Goal: Obtain resource: Download file/media

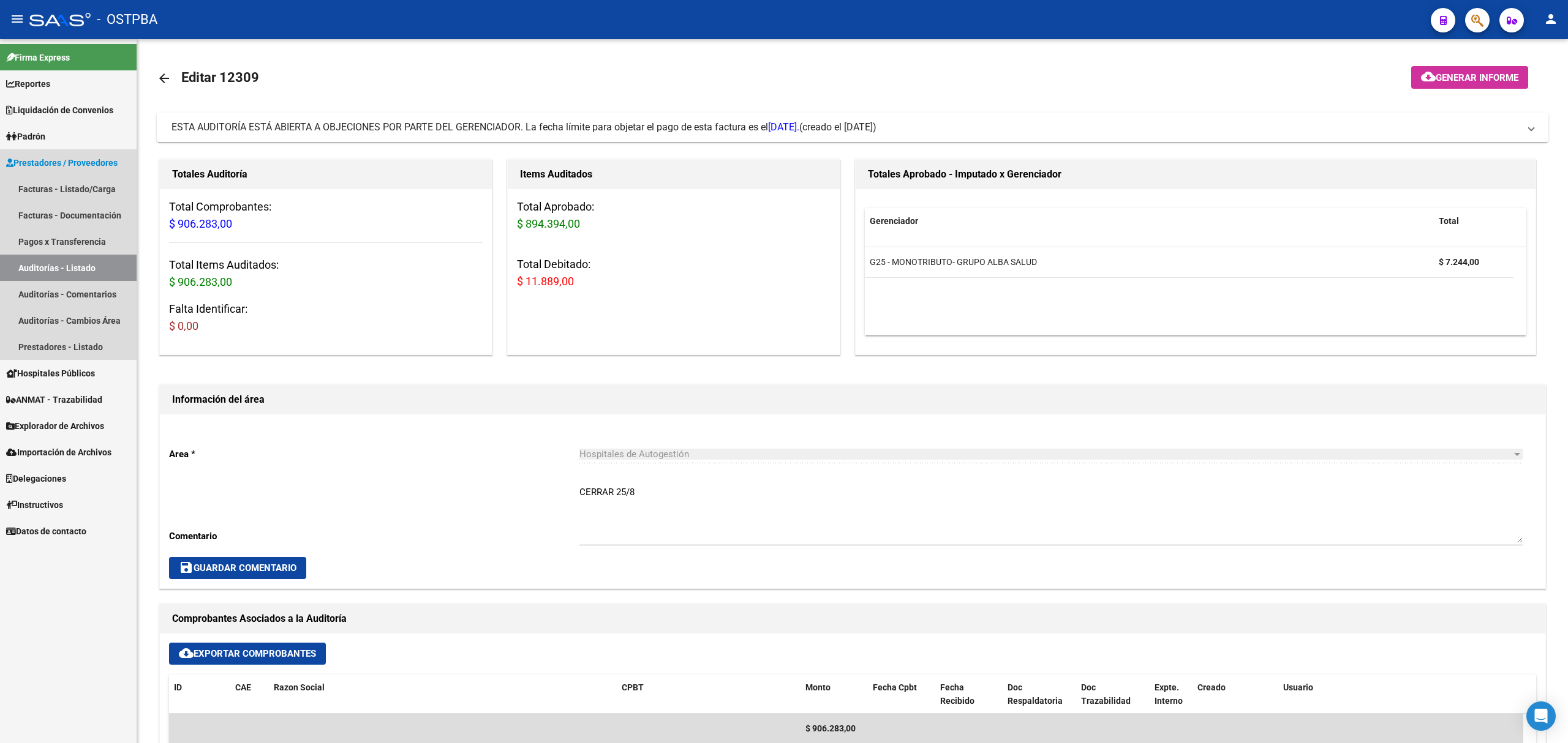
click at [69, 265] on link "Auditorías - Listado" at bounding box center [68, 267] width 136 height 26
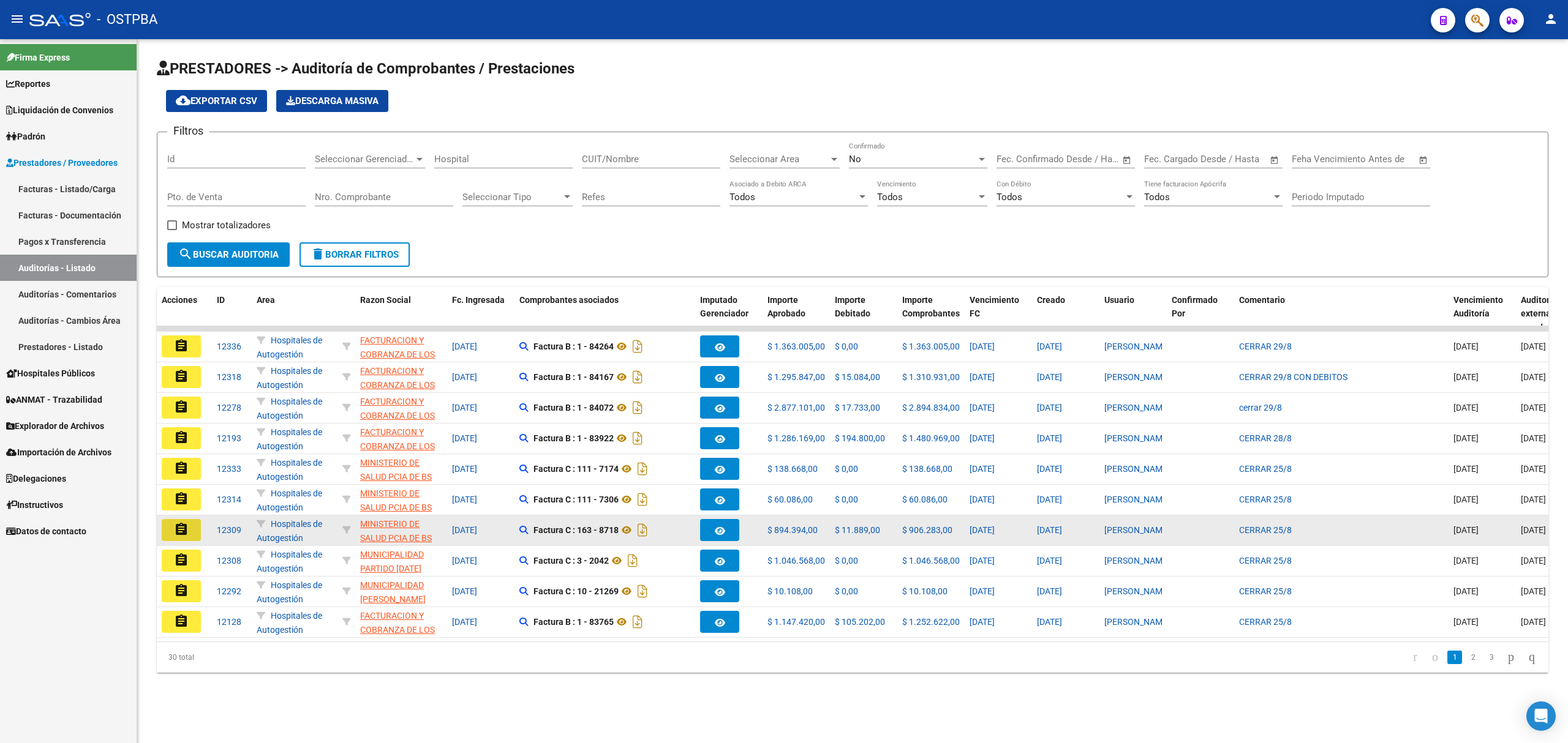
click at [185, 525] on mat-icon "assignment" at bounding box center [182, 530] width 15 height 15
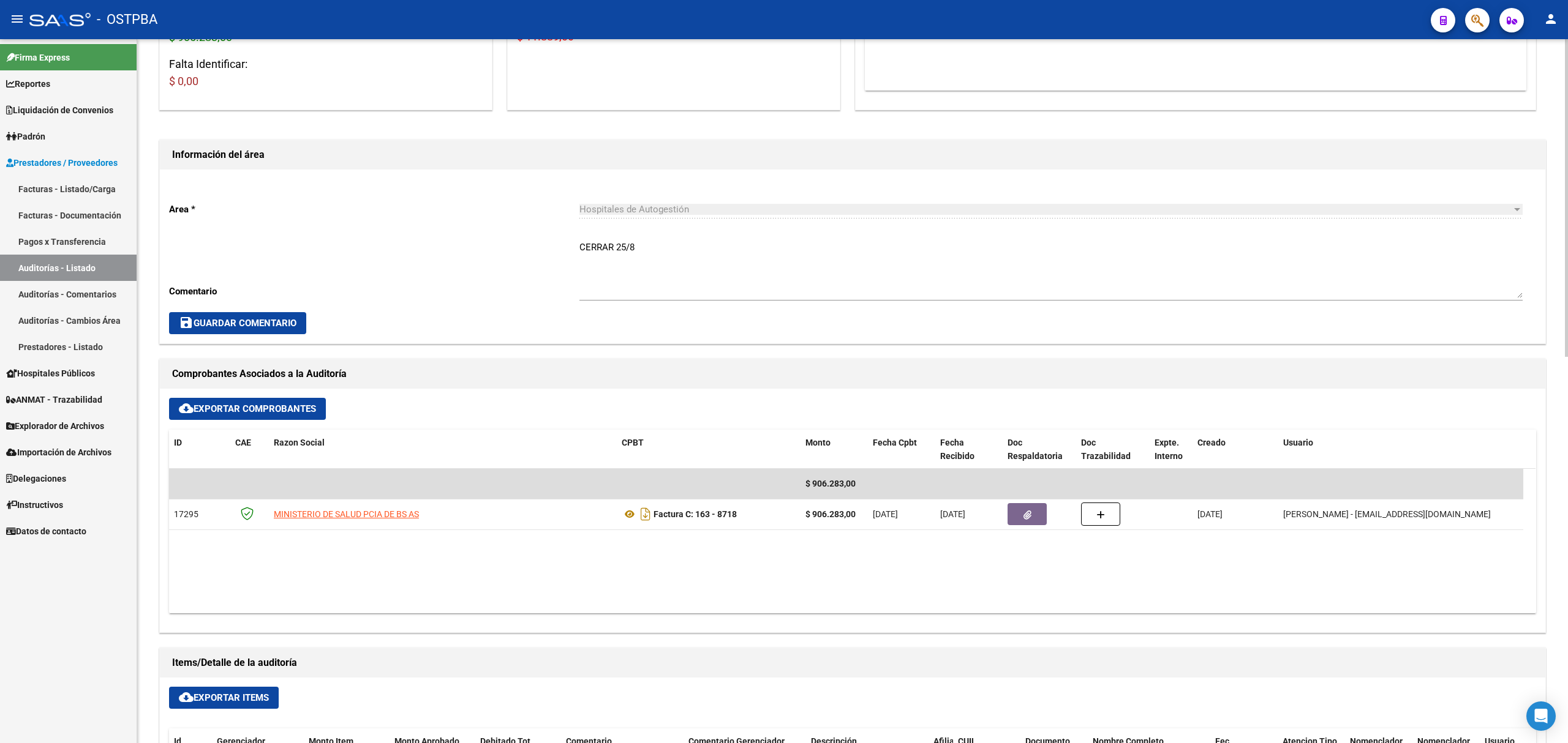
scroll to position [326, 0]
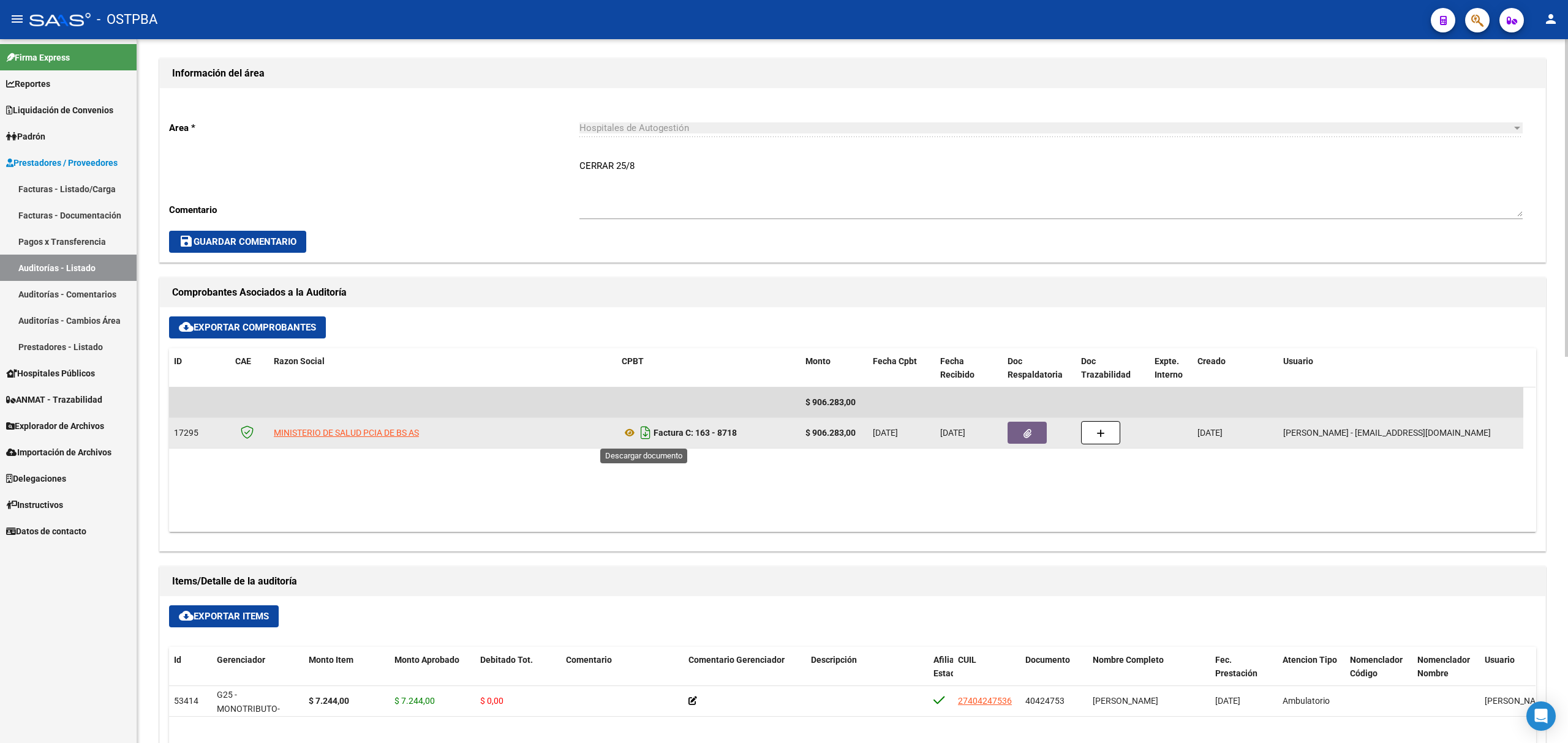
click at [642, 428] on icon "Descargar documento" at bounding box center [645, 432] width 16 height 19
click at [1026, 431] on icon "button" at bounding box center [1027, 433] width 8 height 9
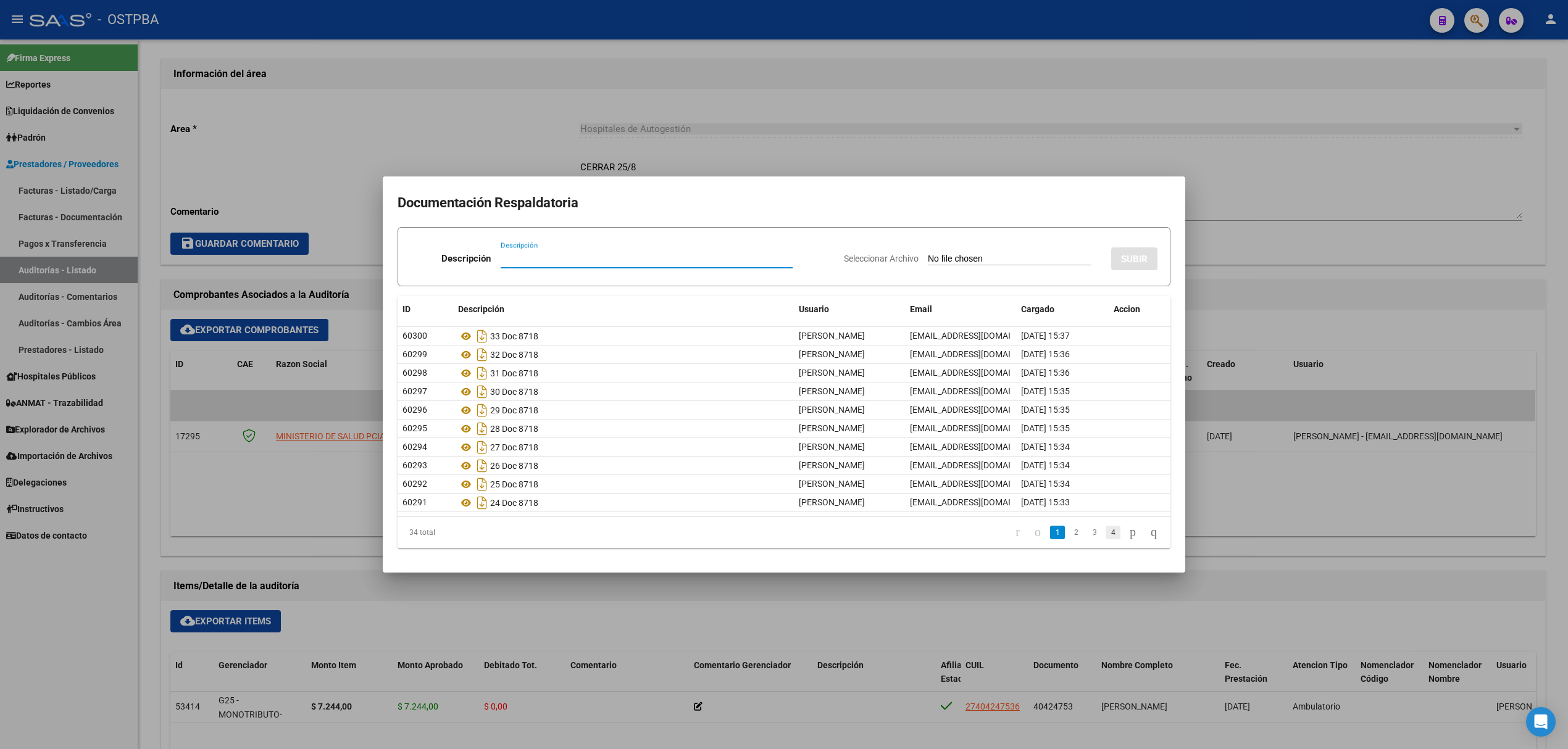
click at [1106, 531] on link "4" at bounding box center [1113, 532] width 15 height 13
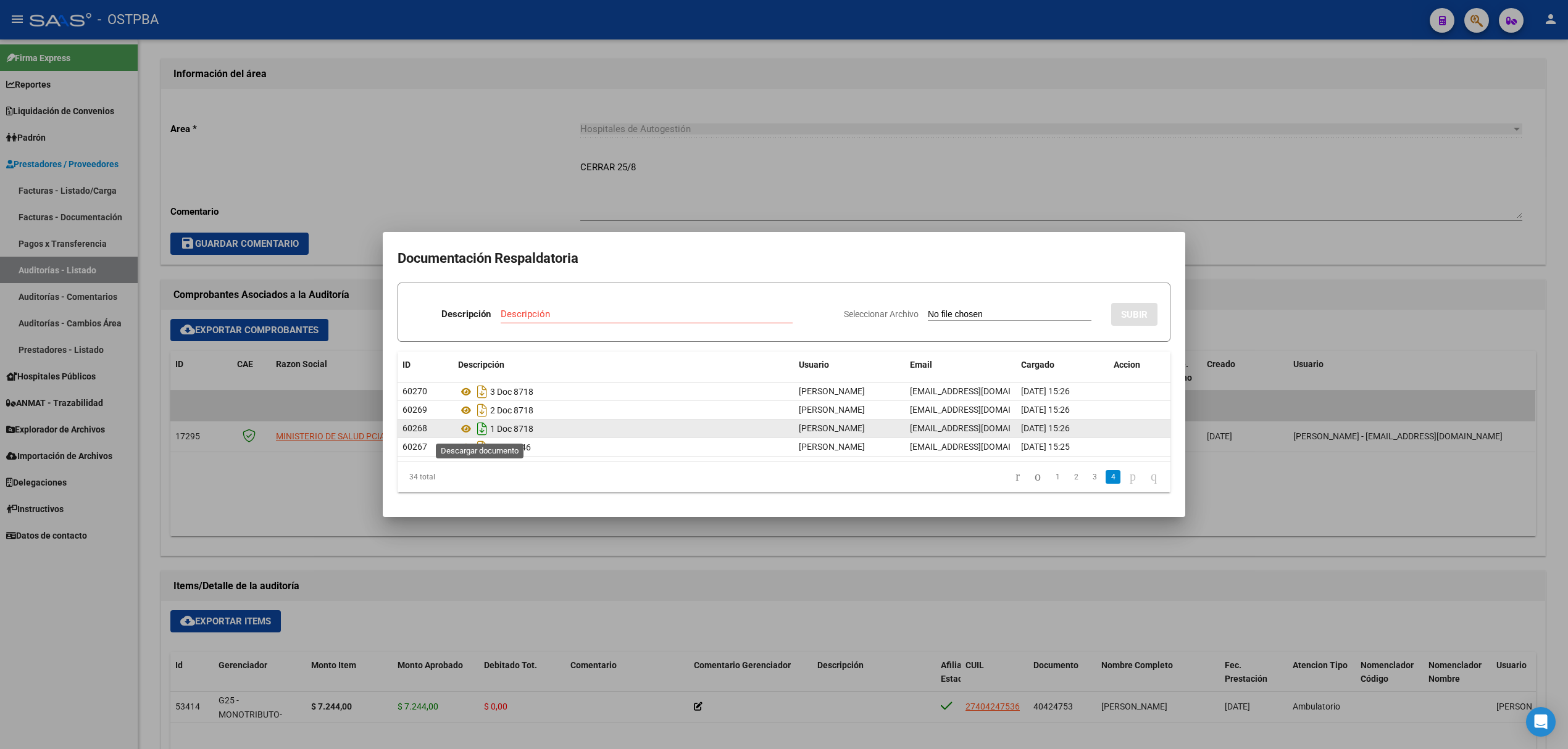
click at [486, 430] on icon "Descargar documento" at bounding box center [482, 428] width 16 height 19
click at [515, 144] on div at bounding box center [784, 374] width 1568 height 749
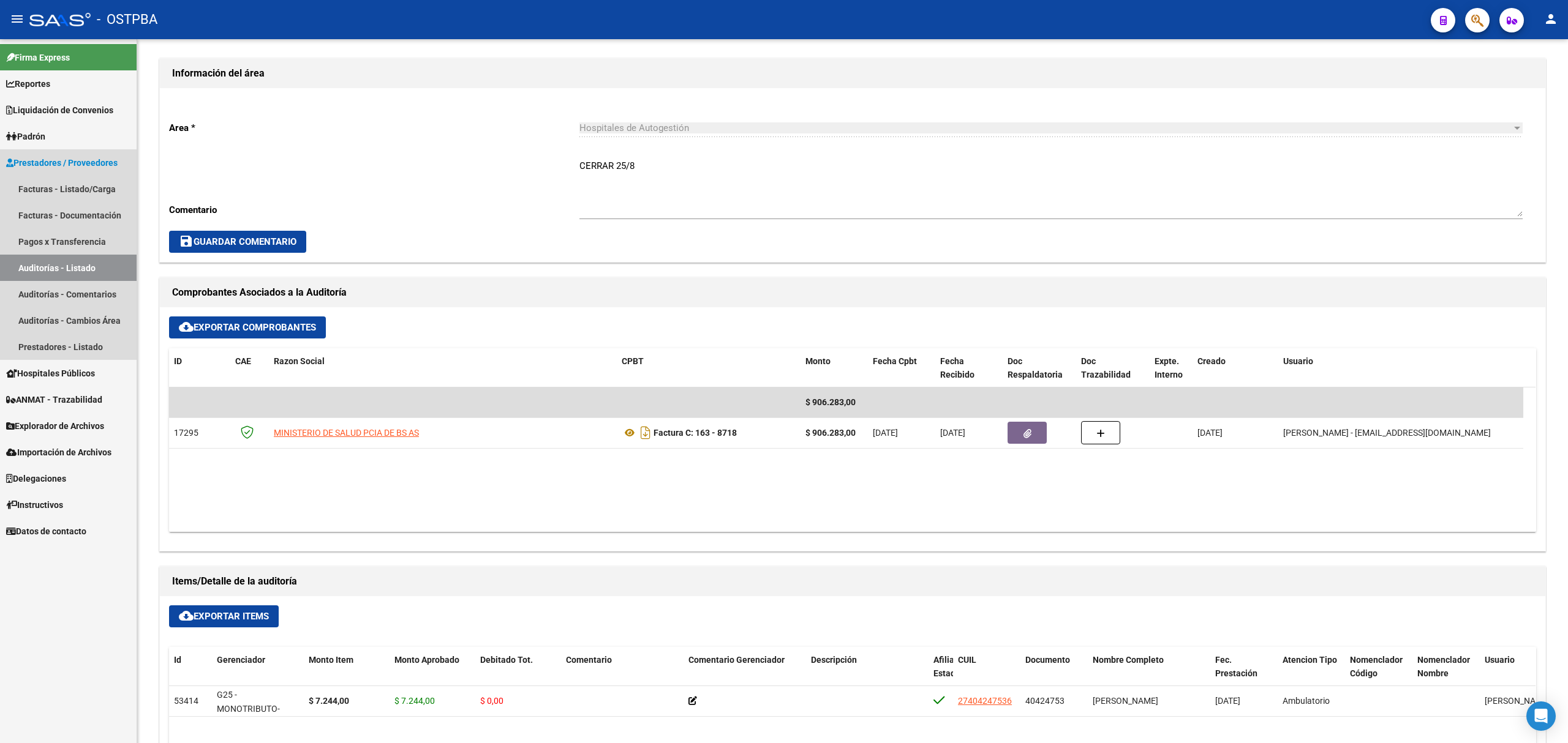
click at [40, 272] on link "Auditorías - Listado" at bounding box center [68, 267] width 136 height 26
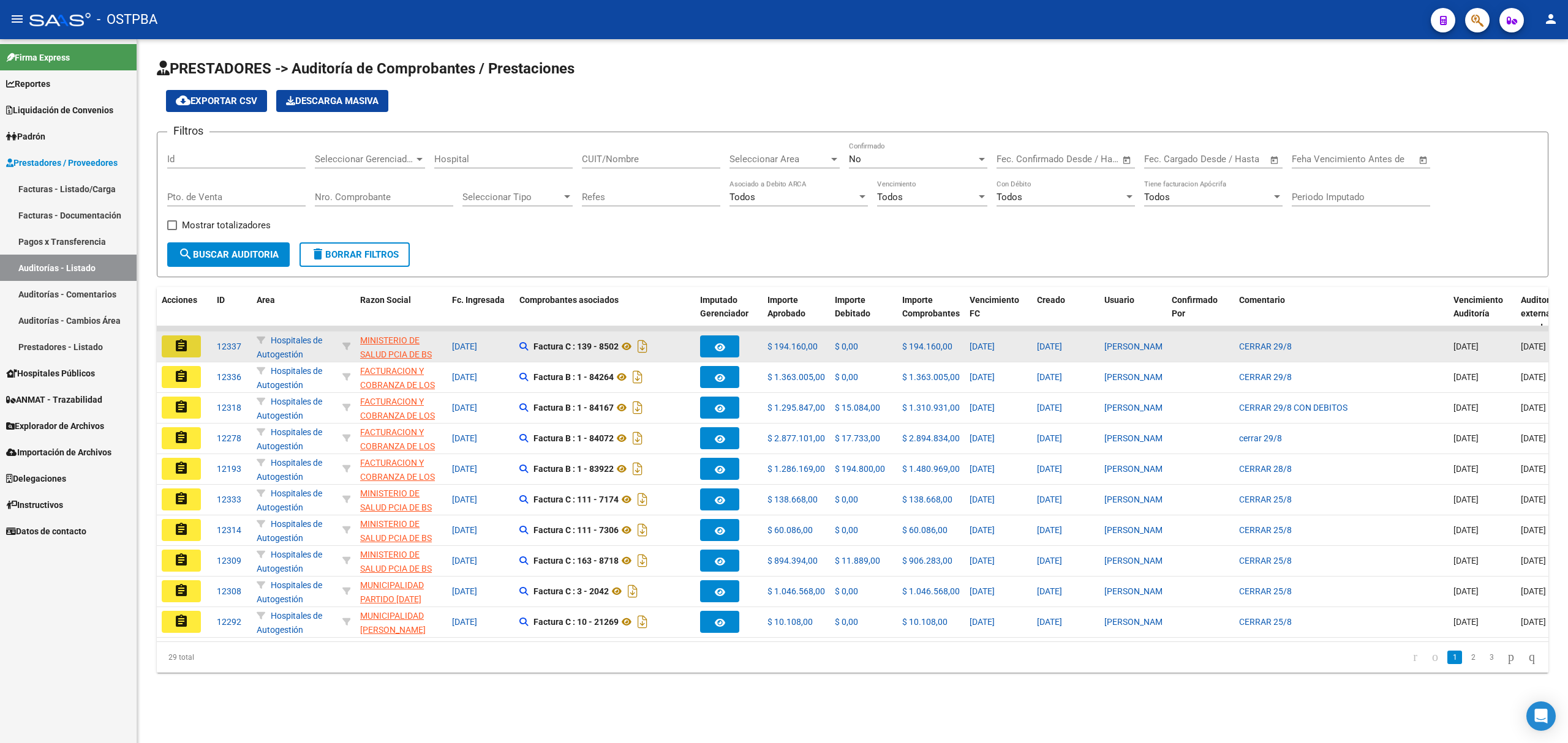
click at [174, 346] on mat-icon "assignment" at bounding box center [182, 346] width 15 height 15
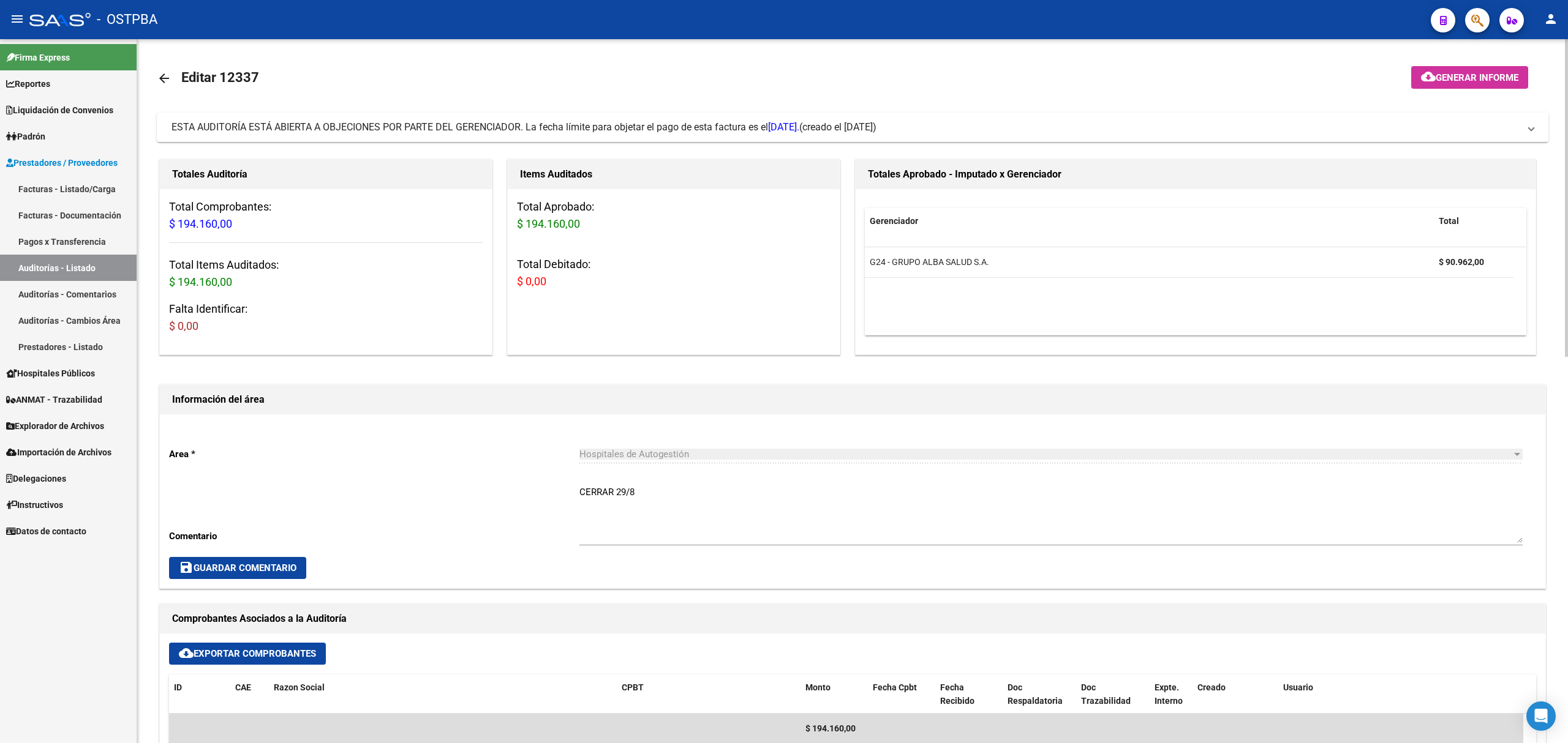
scroll to position [245, 0]
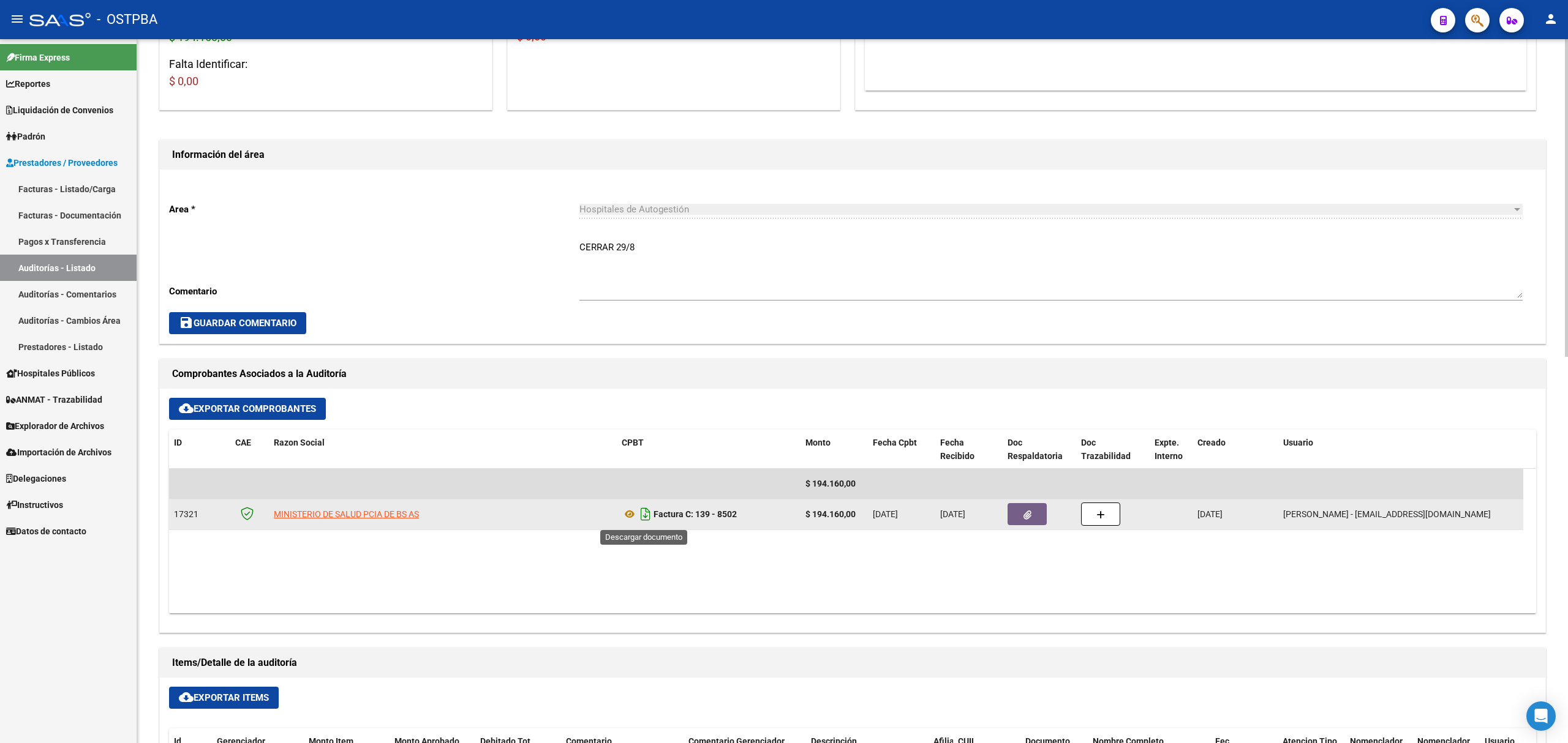
click at [647, 520] on icon "Descargar documento" at bounding box center [645, 514] width 16 height 19
click at [1019, 515] on button "button" at bounding box center [1026, 514] width 39 height 22
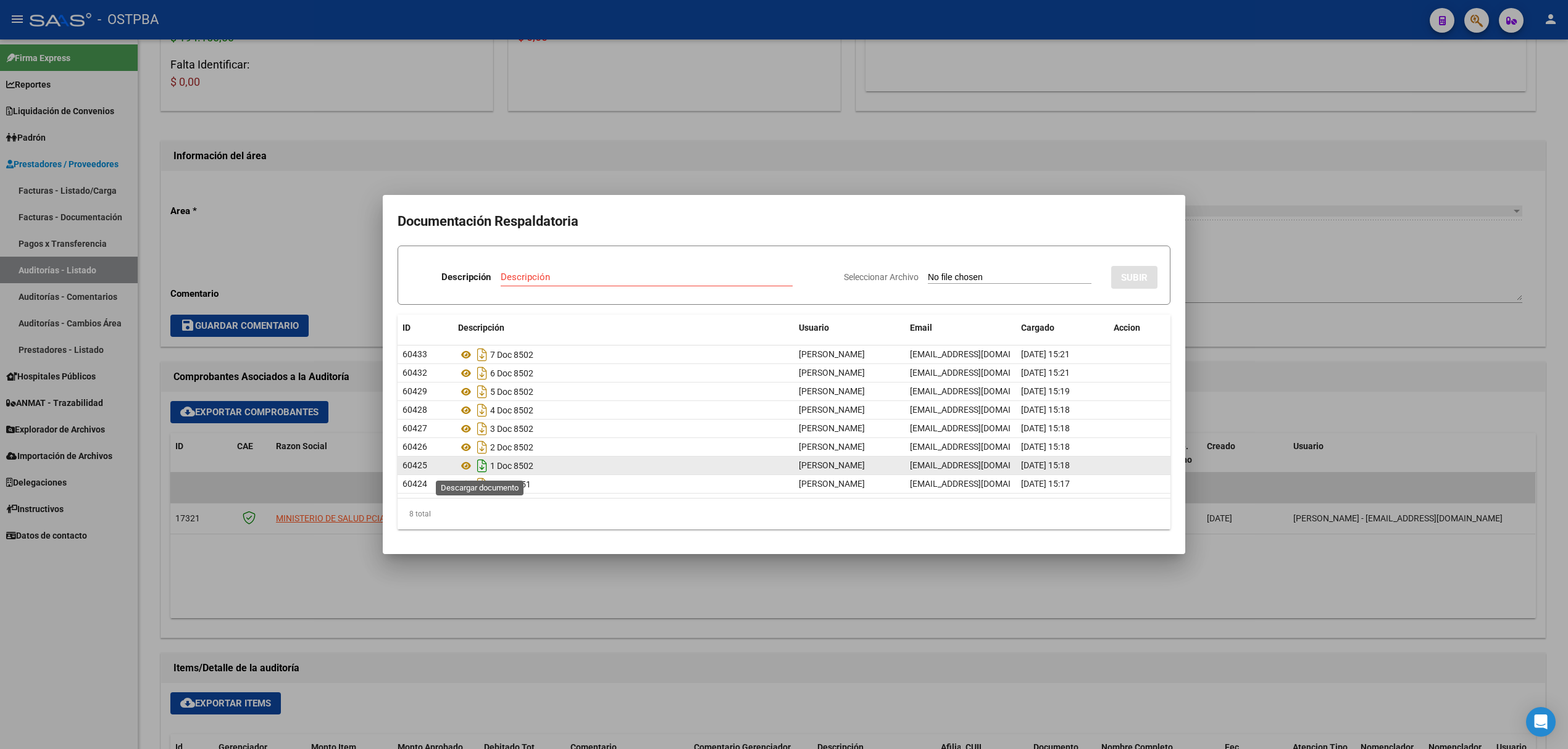
click at [480, 466] on icon "Descargar documento" at bounding box center [482, 466] width 16 height 19
click at [483, 466] on icon "Descargar documento" at bounding box center [482, 466] width 16 height 19
click at [483, 470] on icon "Descargar documento" at bounding box center [482, 466] width 16 height 19
click at [600, 130] on div at bounding box center [784, 374] width 1568 height 749
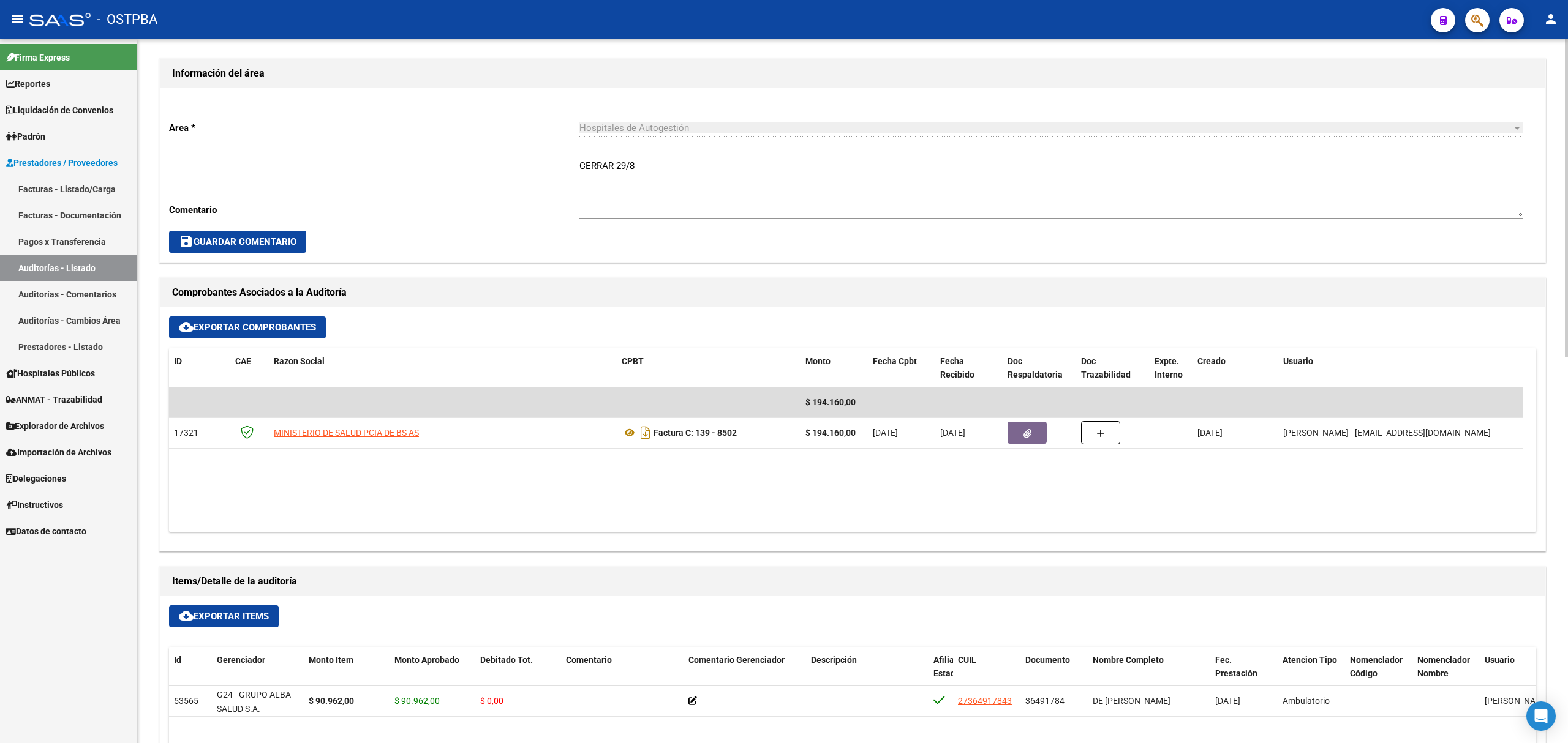
scroll to position [489, 0]
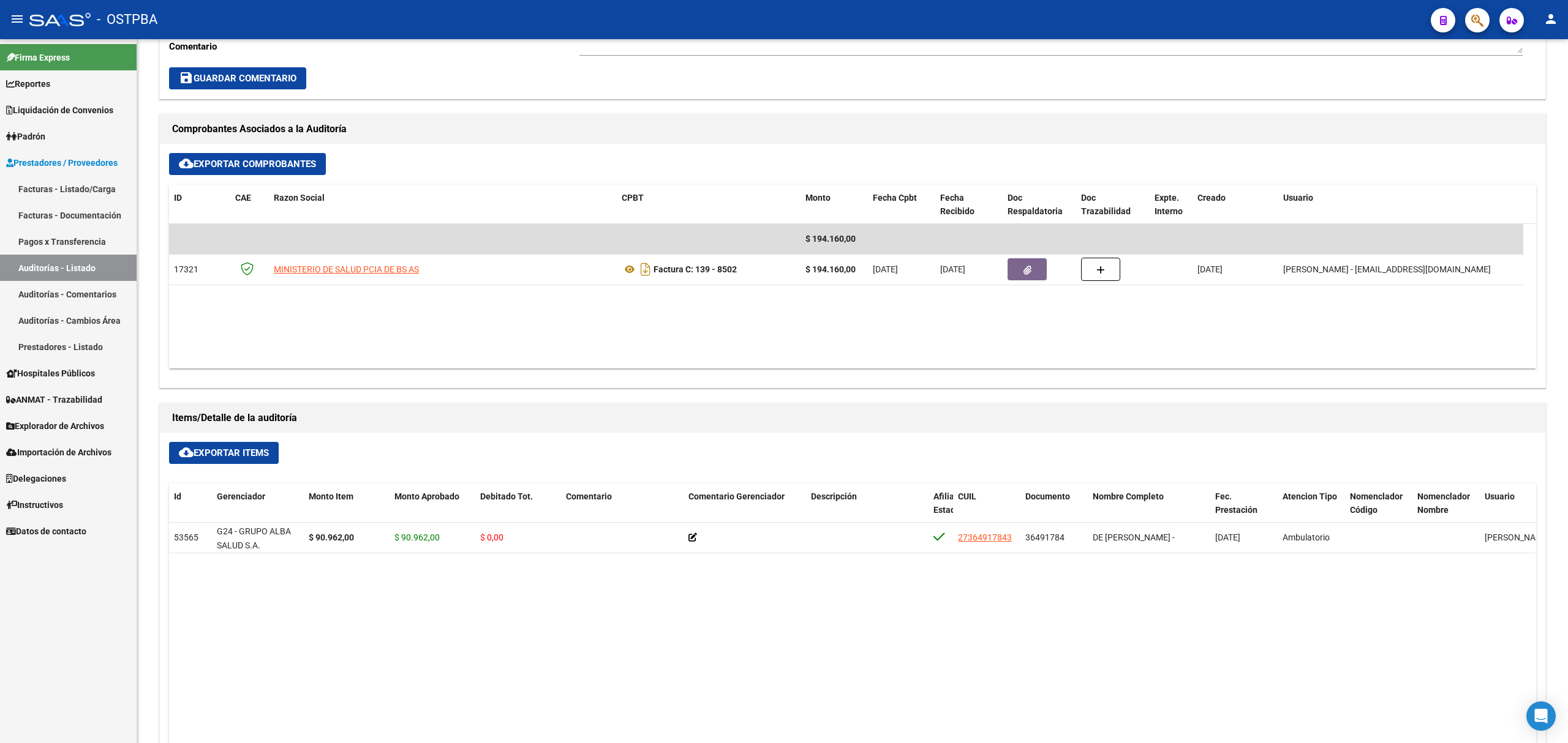
click at [89, 264] on link "Auditorías - Listado" at bounding box center [68, 267] width 136 height 26
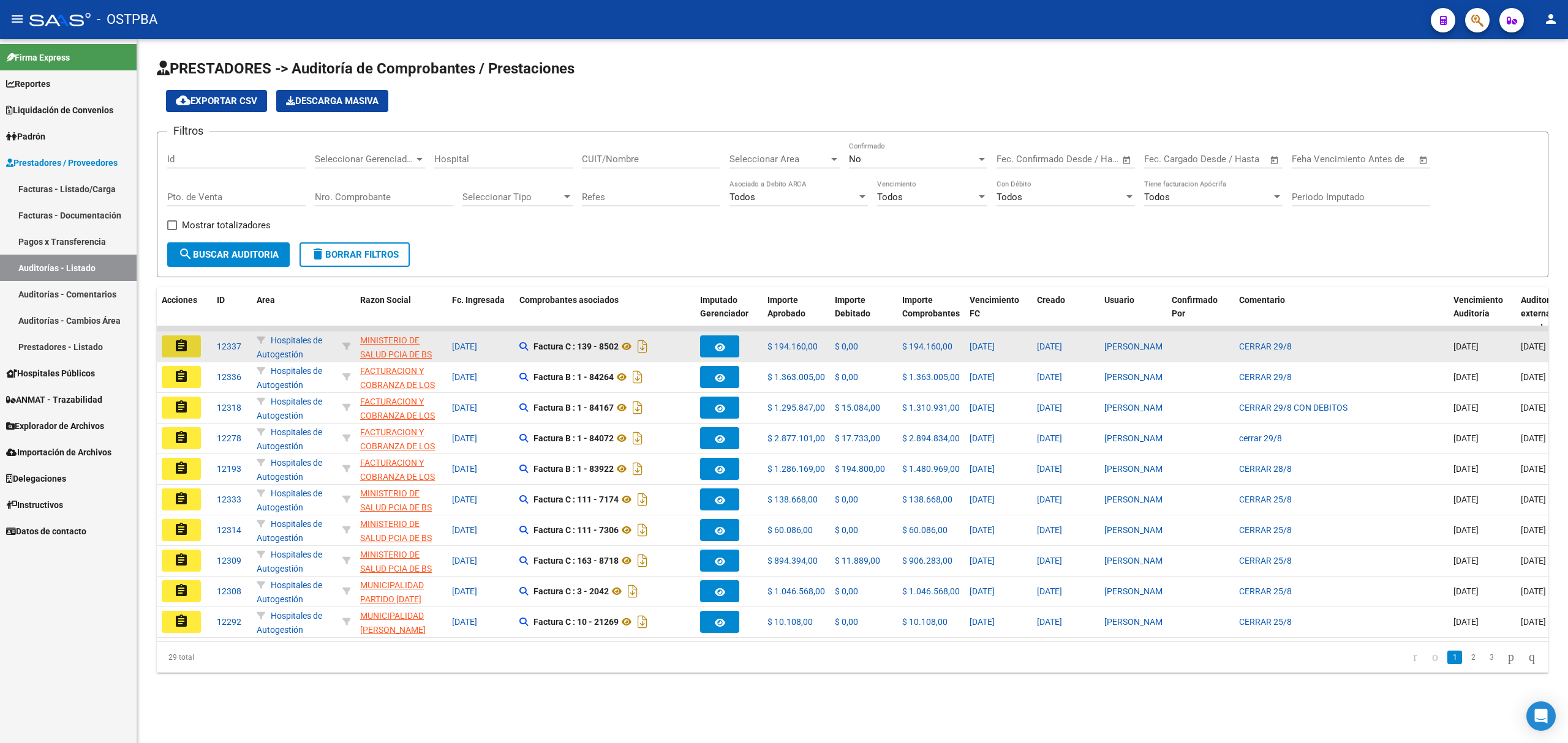
click at [185, 346] on mat-icon "assignment" at bounding box center [182, 346] width 15 height 15
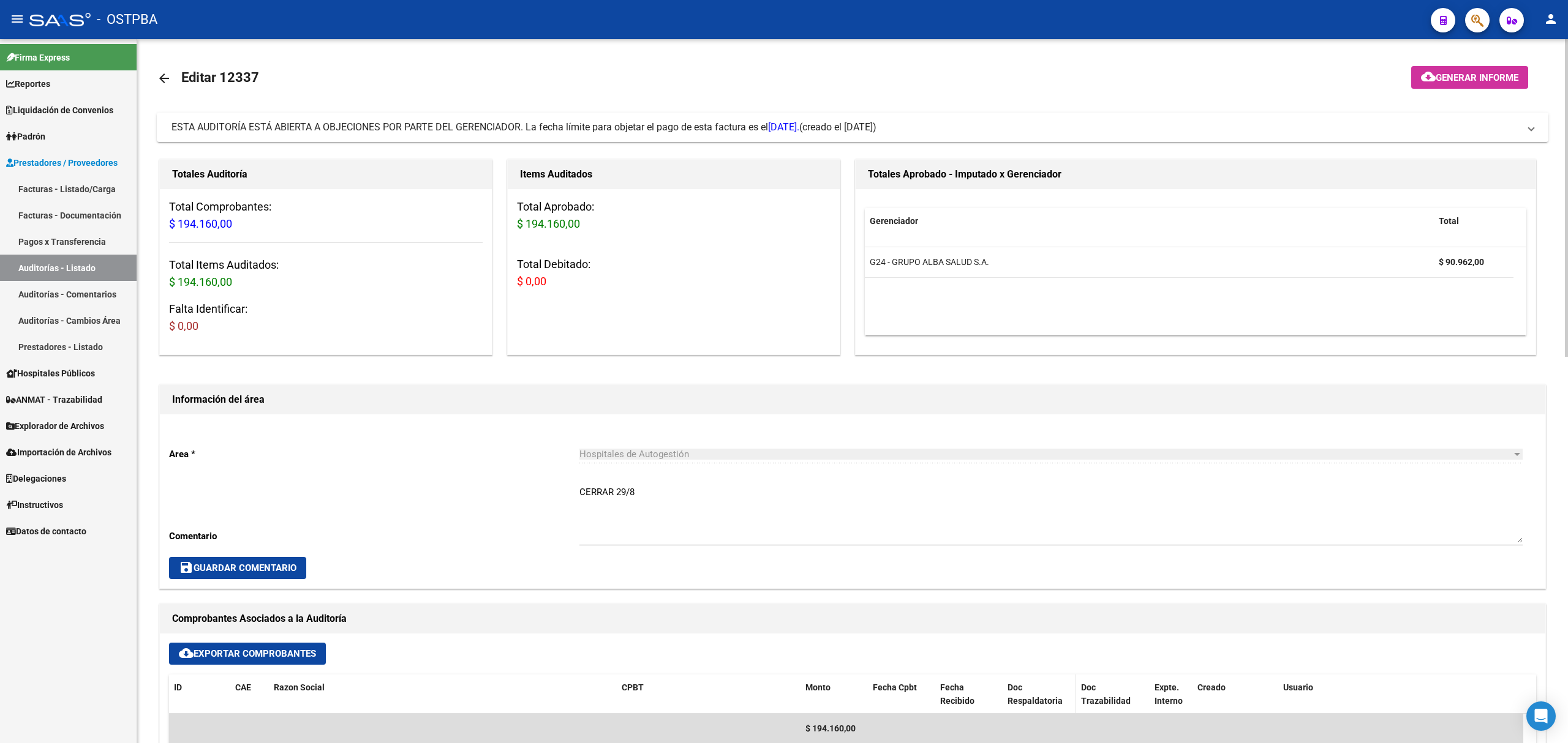
scroll to position [326, 0]
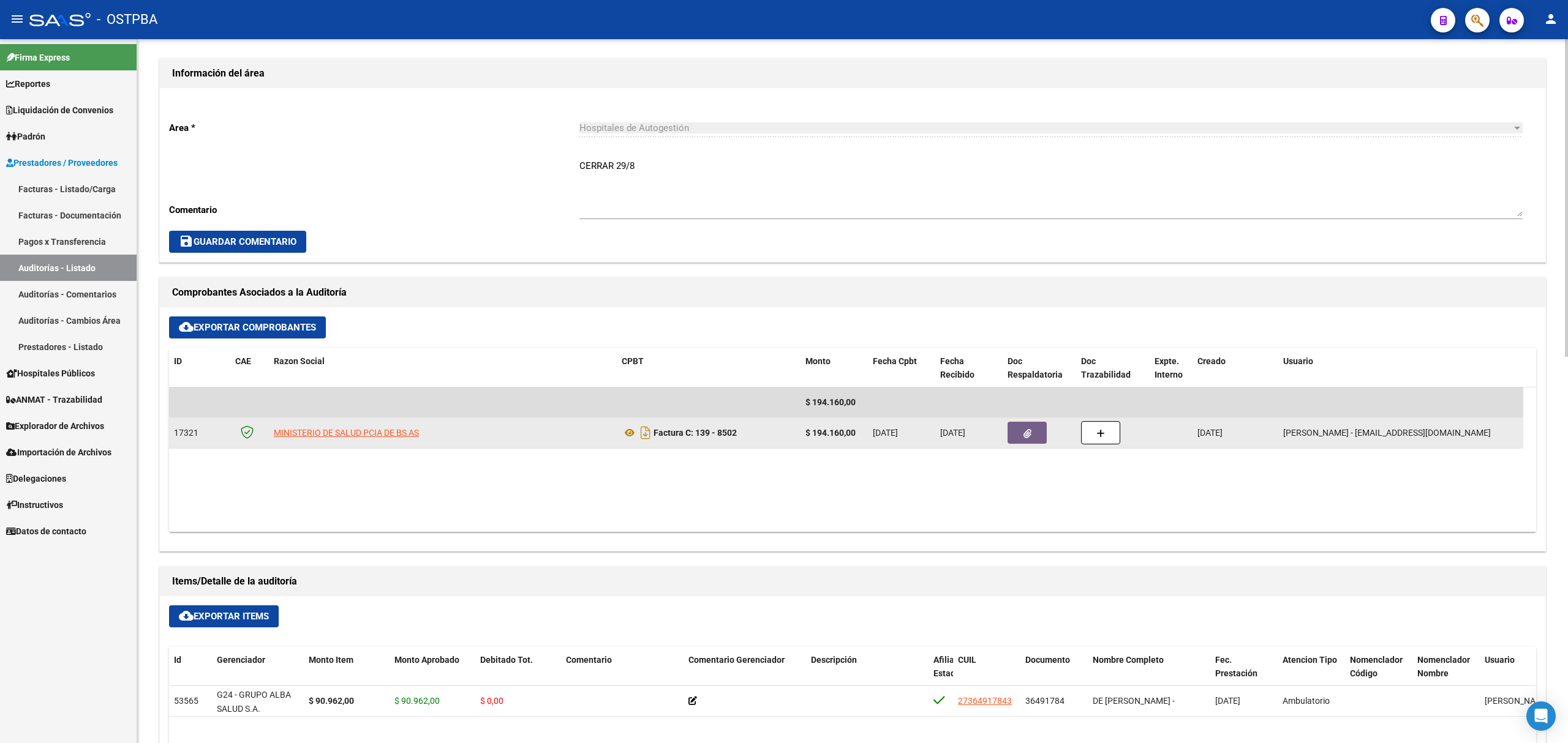
click at [1020, 437] on button "button" at bounding box center [1026, 433] width 39 height 22
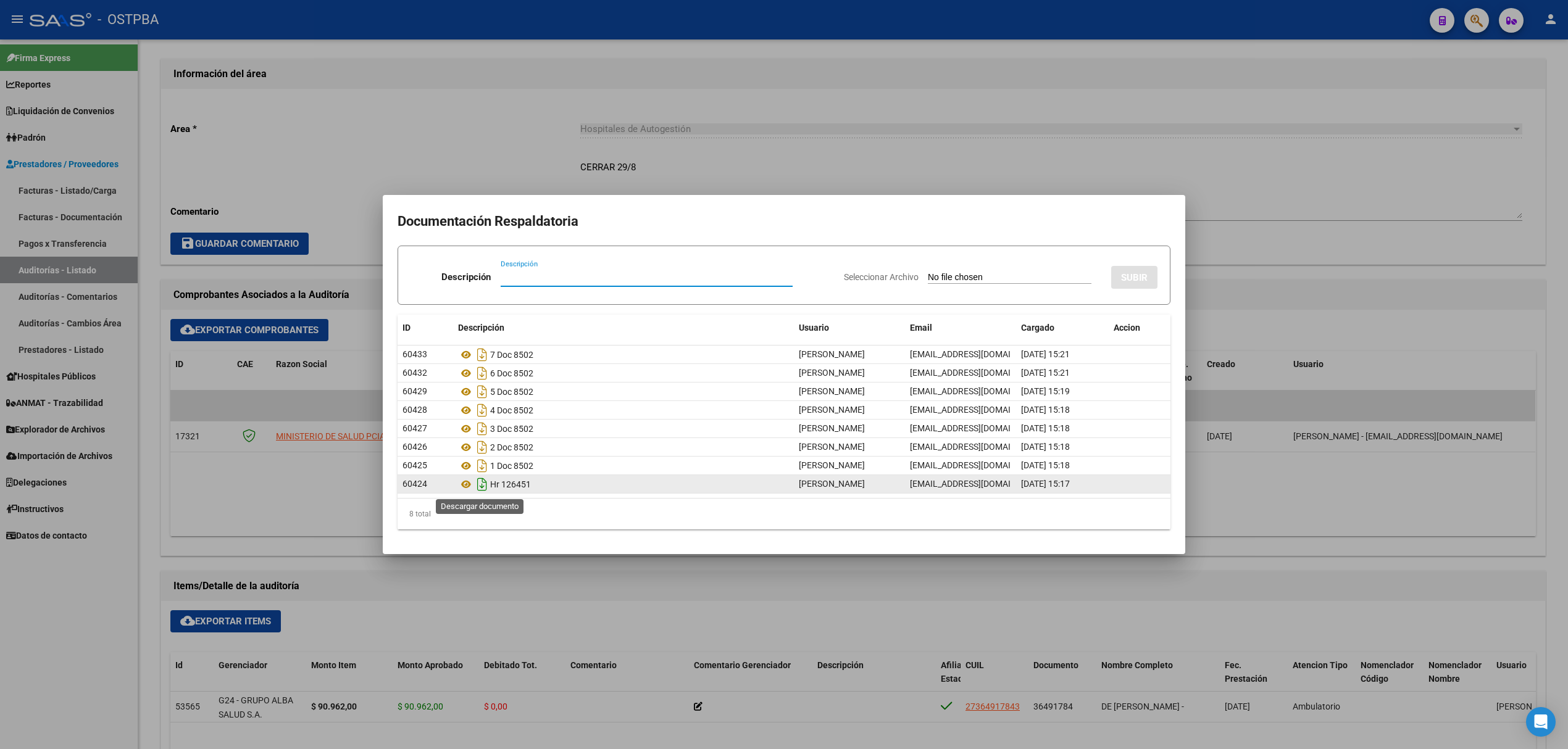
click at [477, 487] on icon "Descargar documento" at bounding box center [482, 483] width 16 height 19
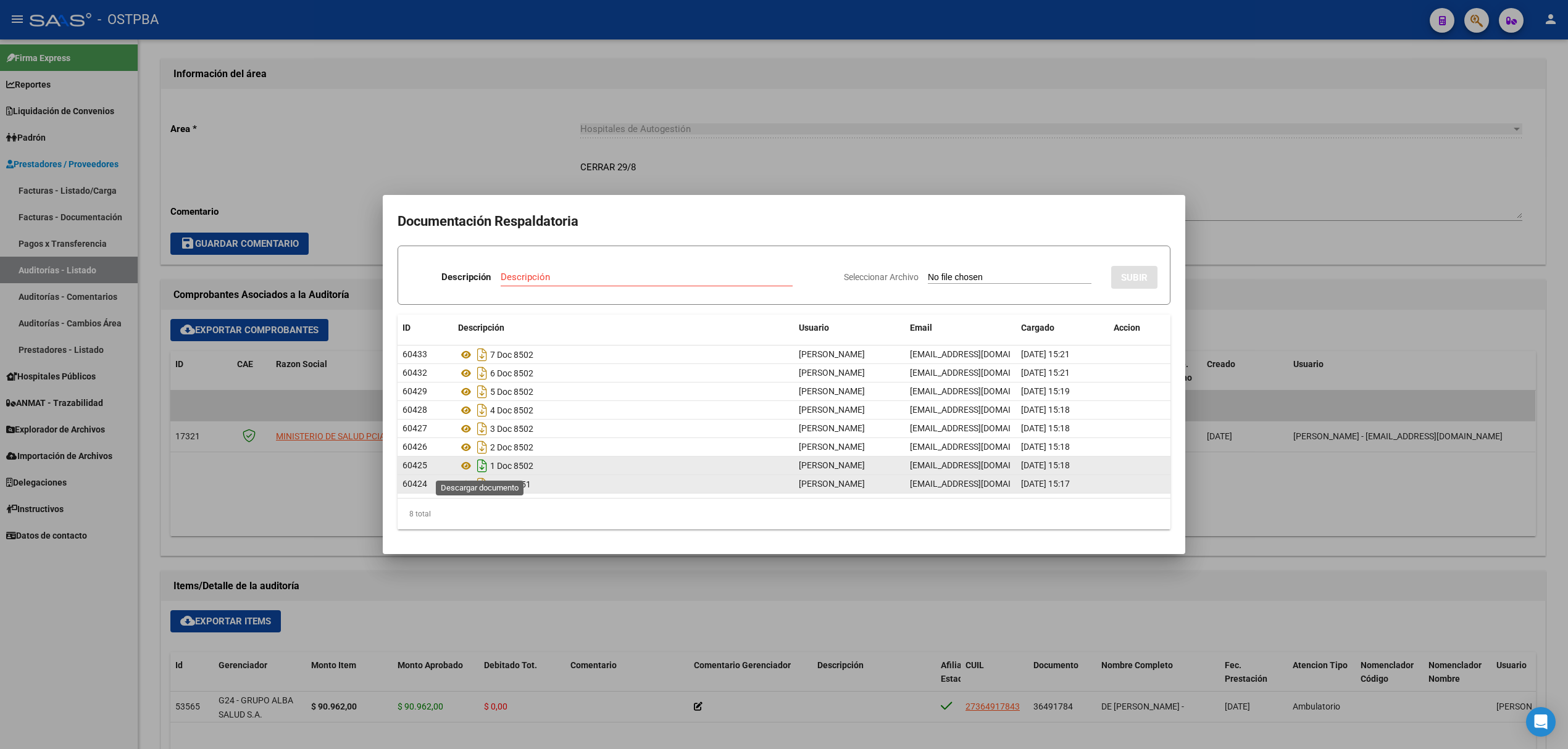
click at [480, 466] on icon "Descargar documento" at bounding box center [482, 466] width 16 height 19
drag, startPoint x: 936, startPoint y: 164, endPoint x: 857, endPoint y: 238, distance: 108.2
click at [931, 164] on div at bounding box center [784, 374] width 1568 height 749
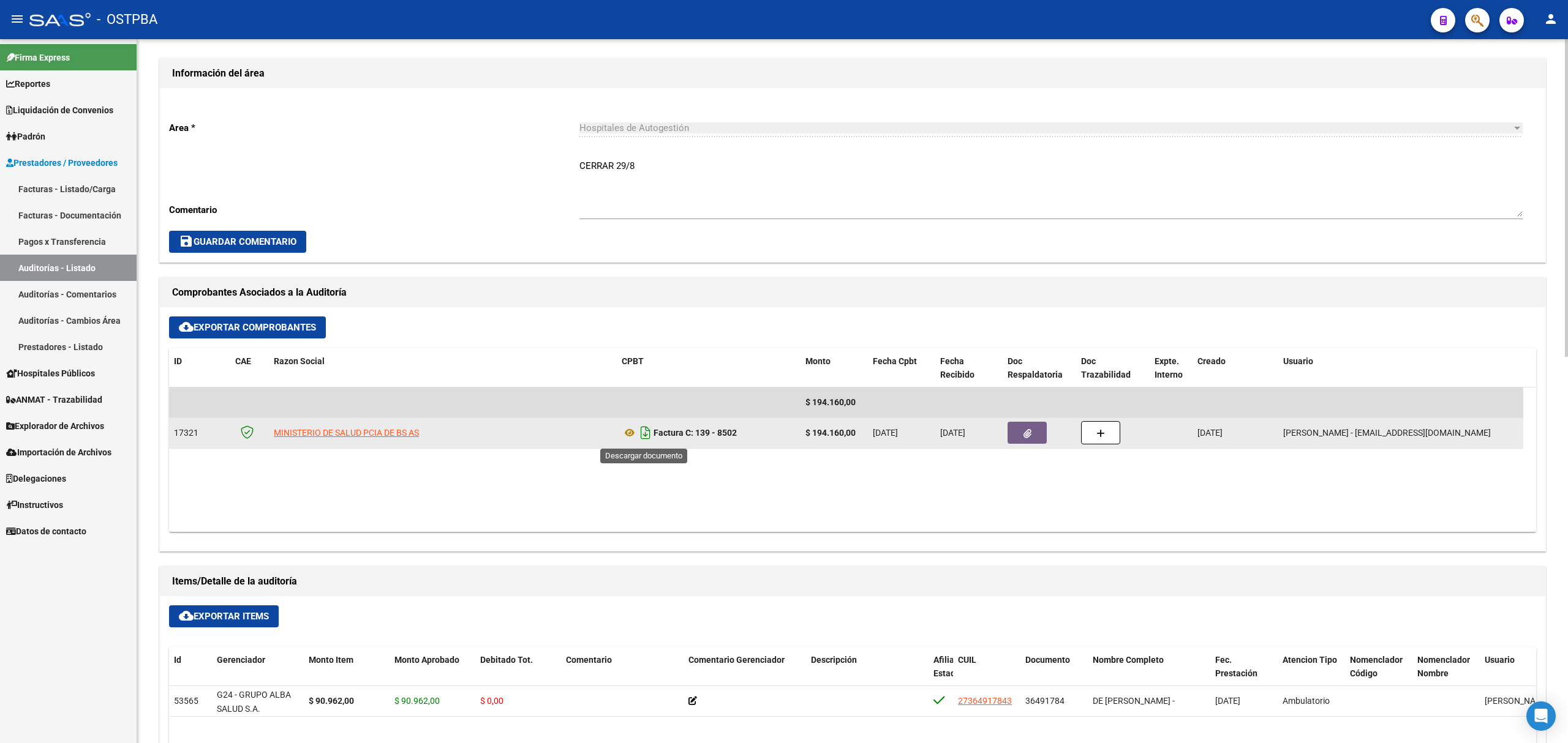
click at [645, 434] on icon "Descargar documento" at bounding box center [645, 432] width 16 height 19
